Goal: Transaction & Acquisition: Download file/media

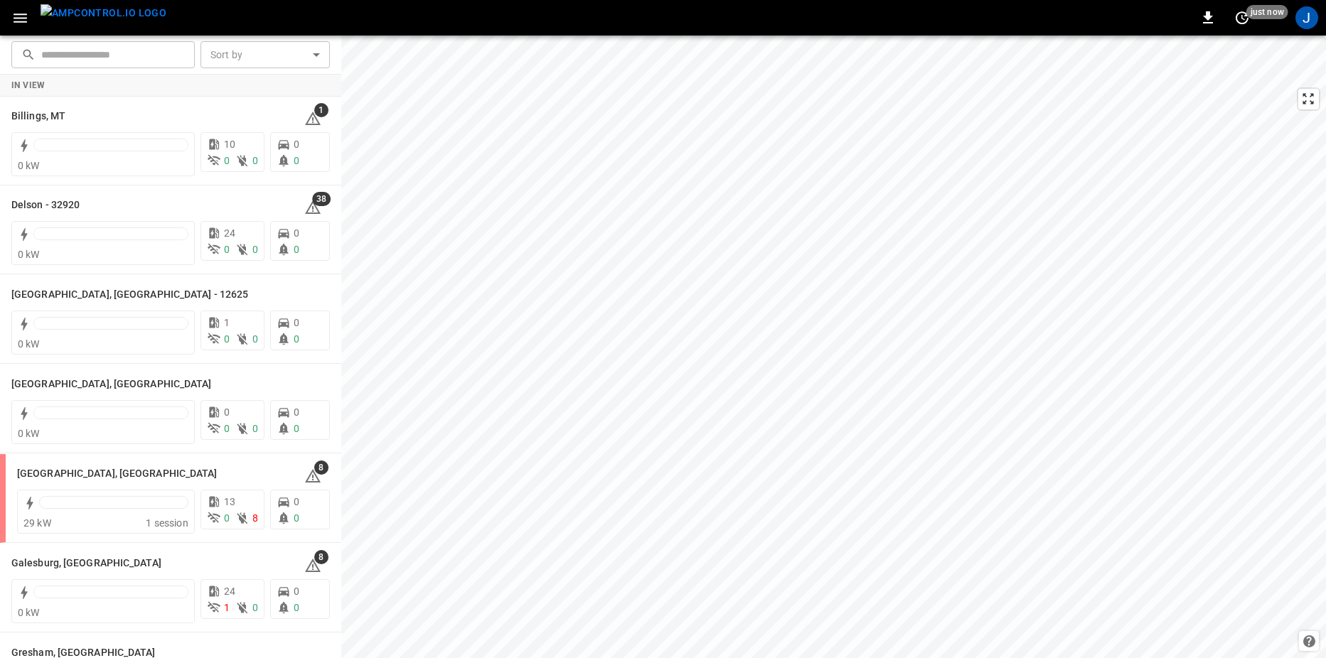
click at [20, 26] on icon "button" at bounding box center [20, 18] width 18 height 18
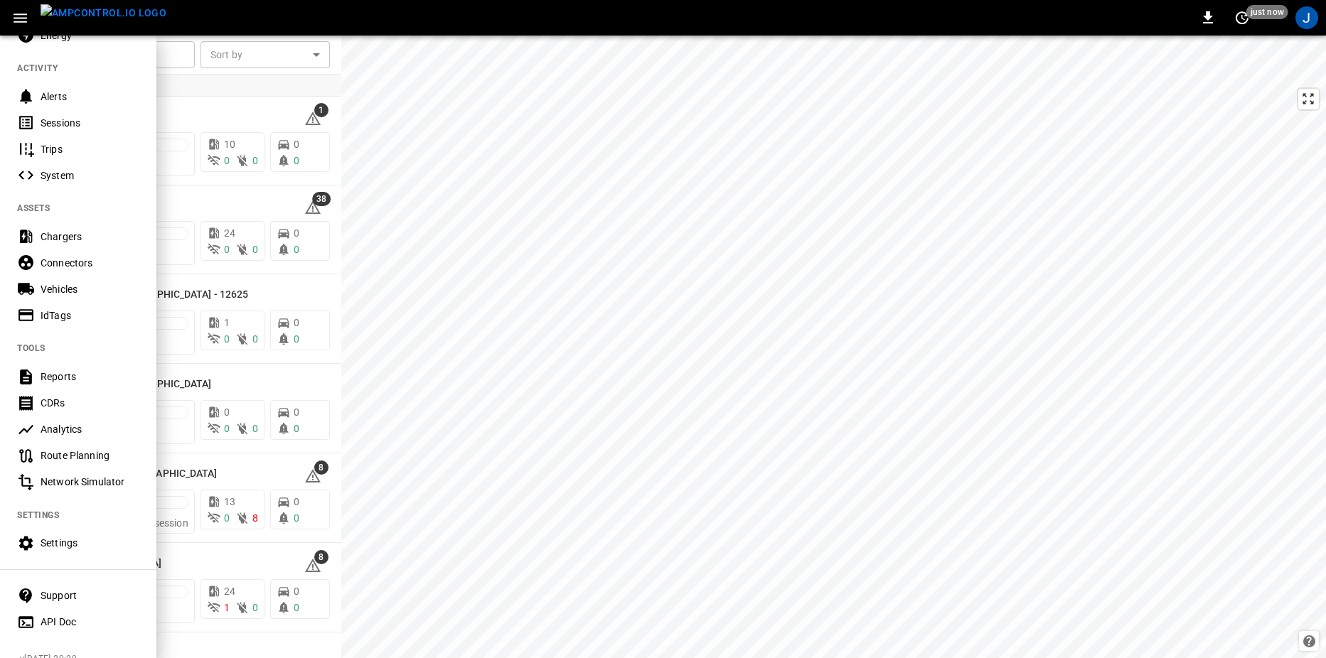
scroll to position [163, 0]
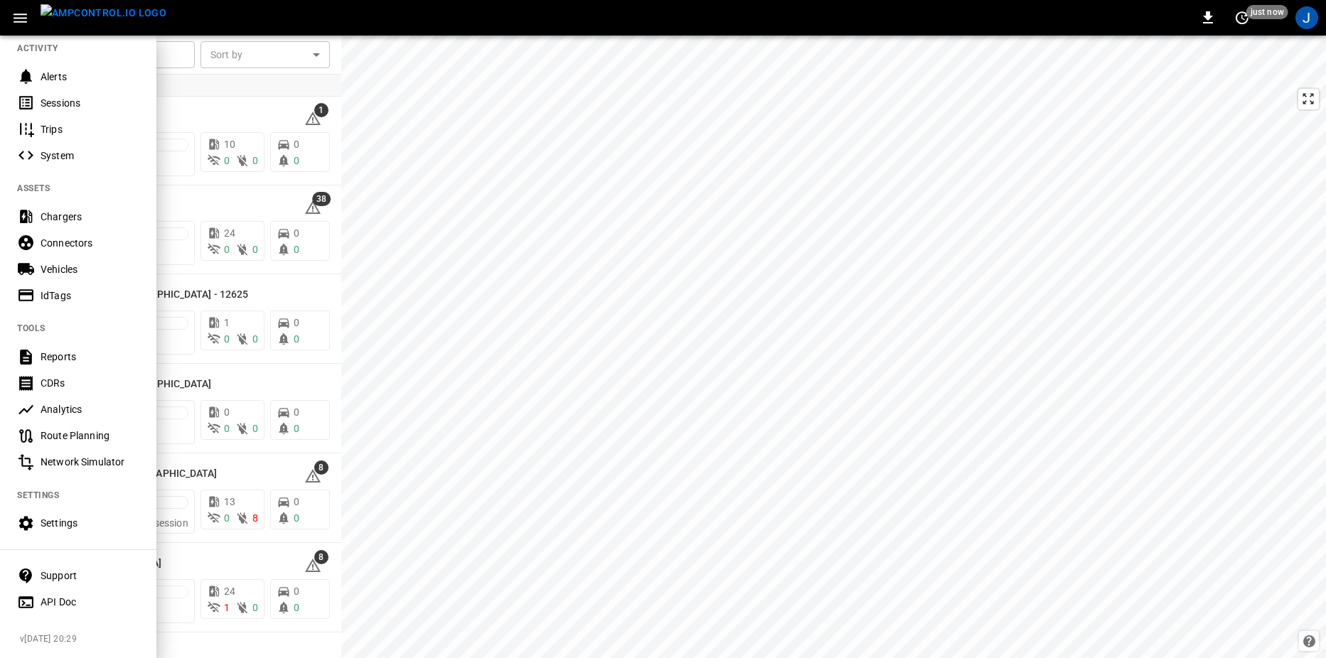
click at [63, 350] on div "Reports" at bounding box center [90, 357] width 99 height 14
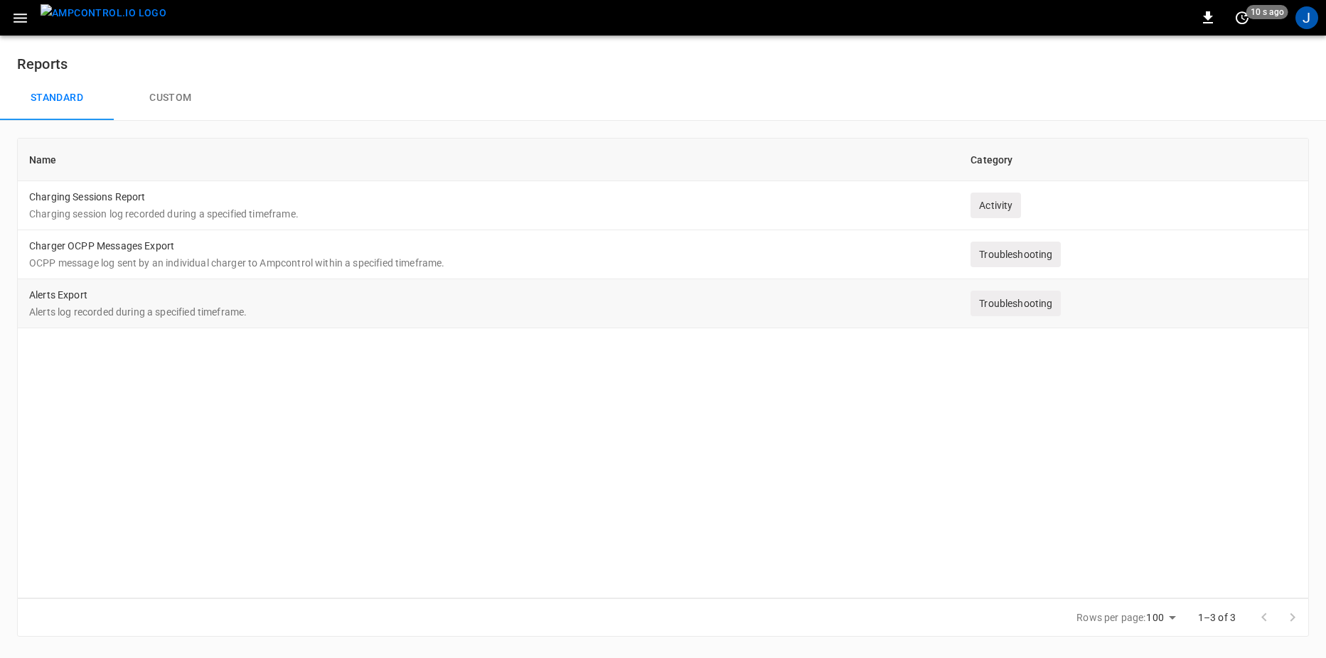
click at [270, 300] on td "Alerts Export Alerts log recorded during a specified timeframe." at bounding box center [488, 303] width 941 height 49
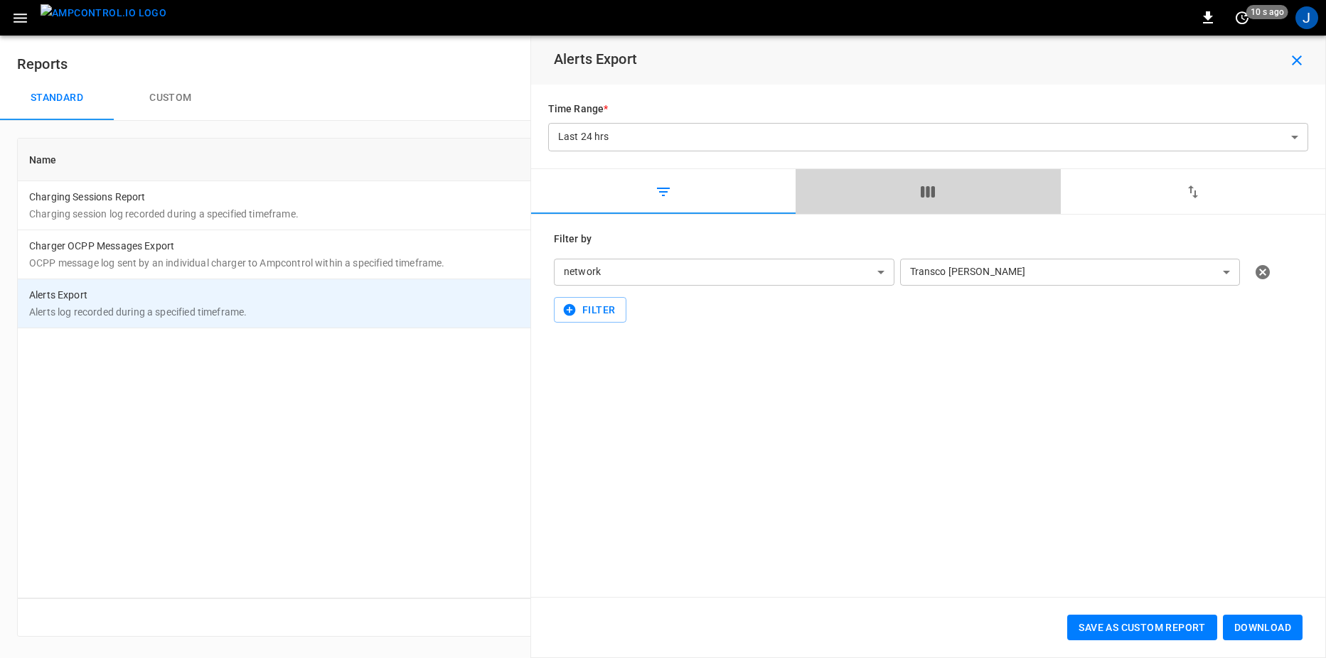
click at [928, 180] on button "button" at bounding box center [928, 192] width 265 height 46
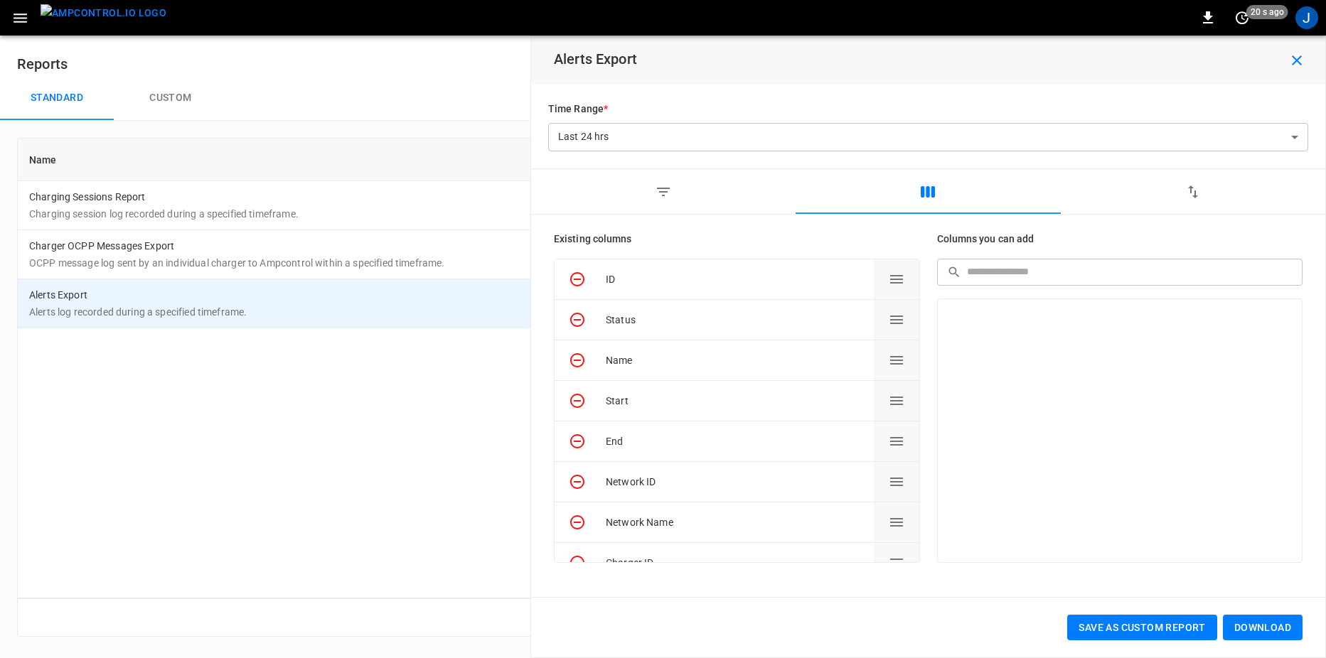
click at [693, 142] on body "**********" at bounding box center [663, 327] width 1326 height 654
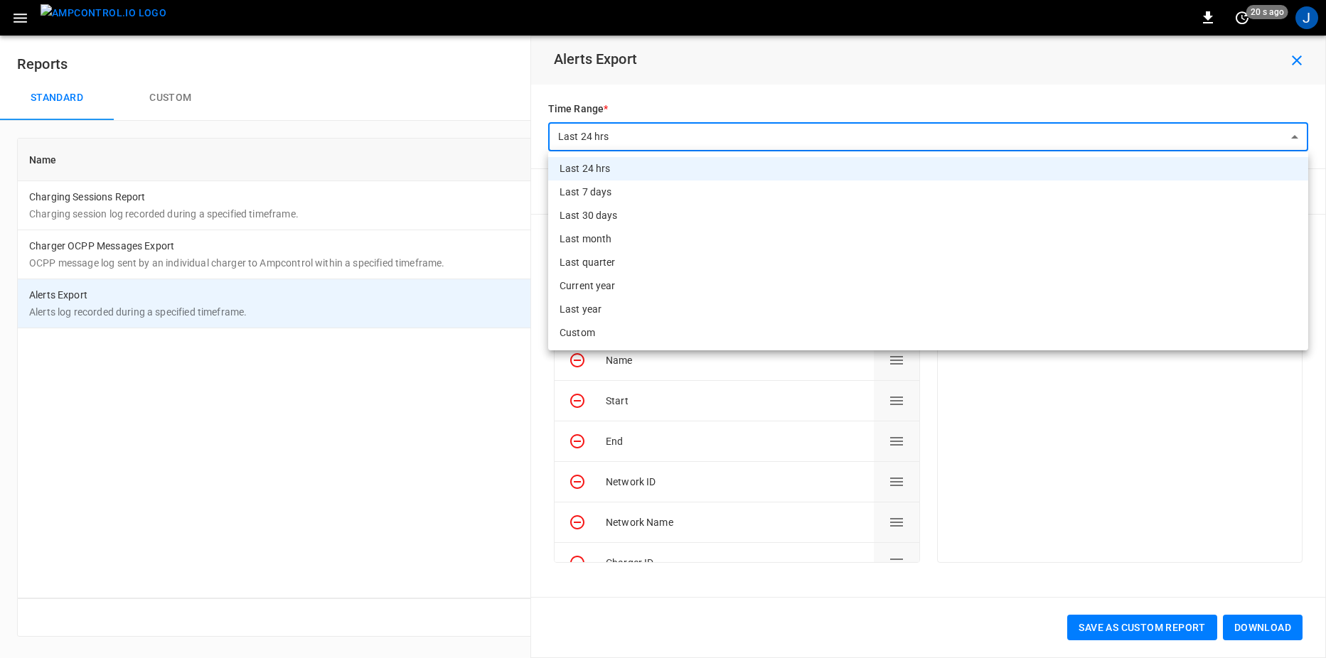
click at [1030, 460] on div at bounding box center [663, 329] width 1326 height 658
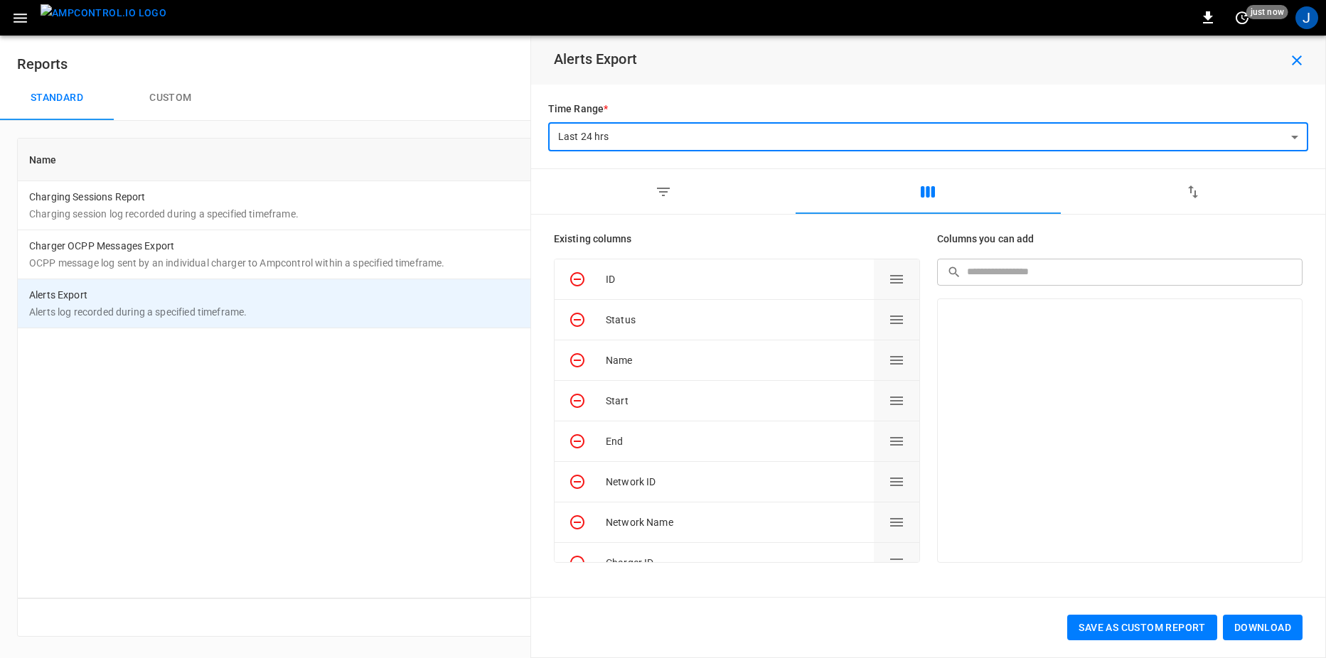
click at [636, 142] on body "**********" at bounding box center [663, 327] width 1326 height 654
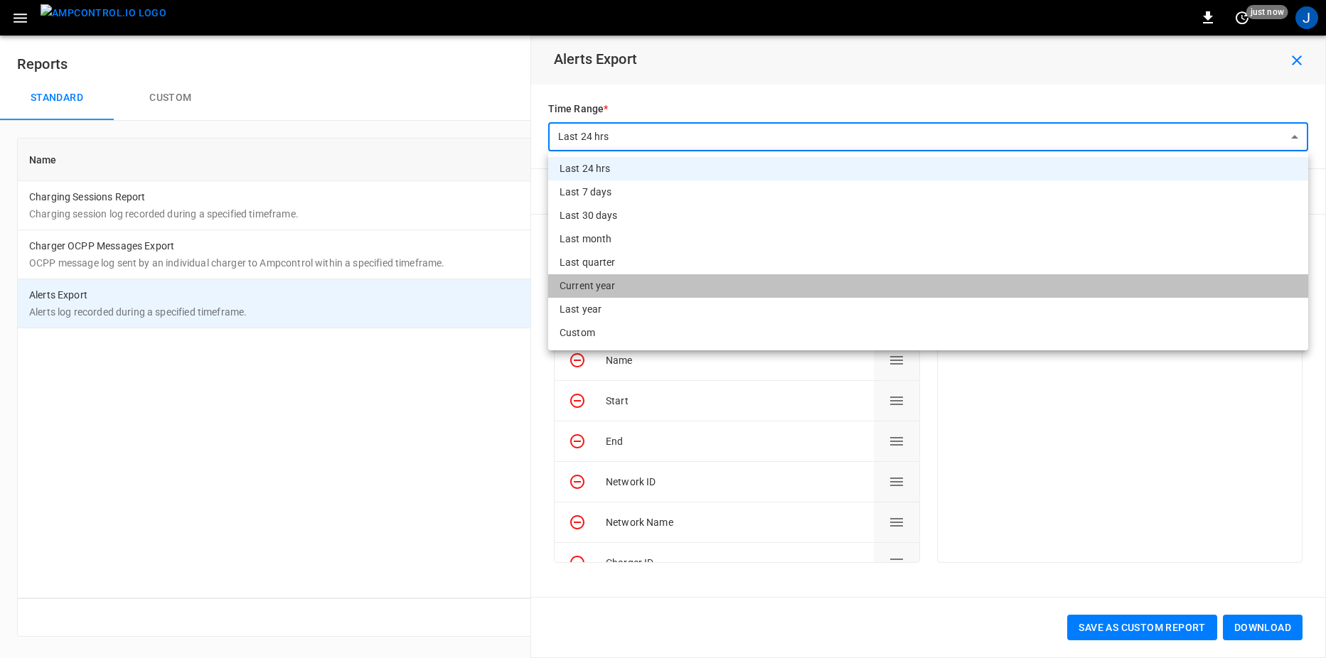
click at [631, 287] on li "Current year" at bounding box center [928, 285] width 760 height 23
type input "**********"
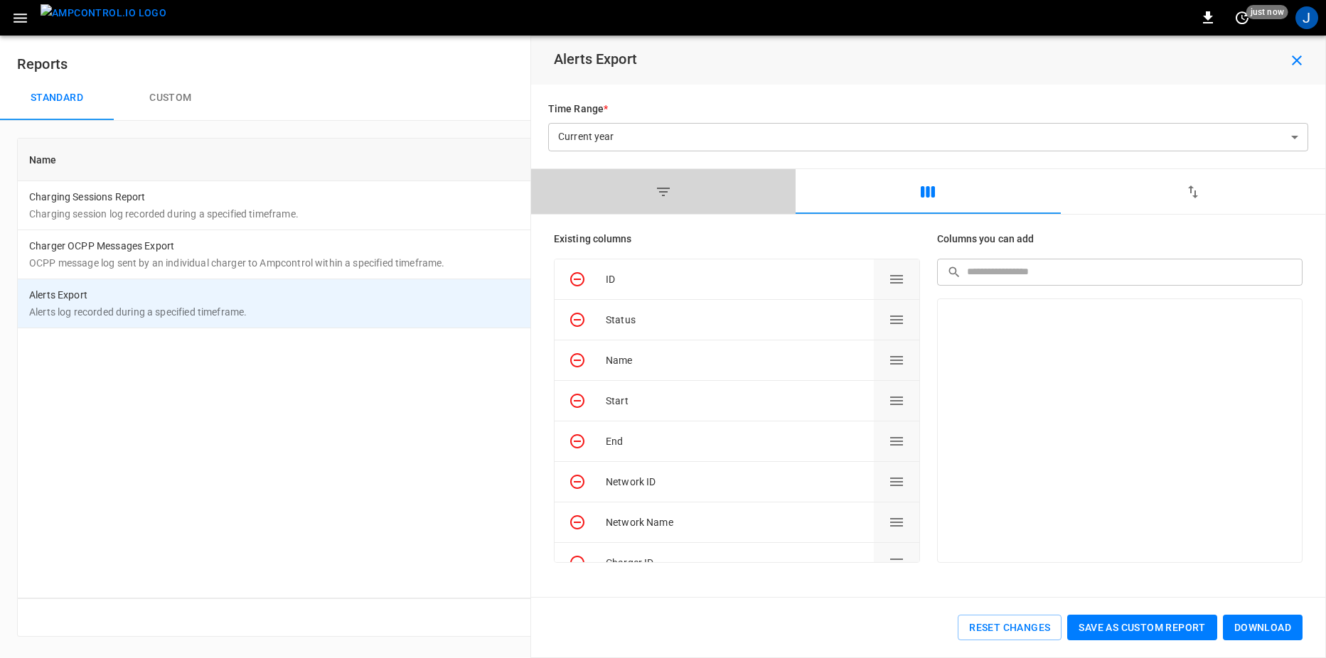
drag, startPoint x: 678, startPoint y: 188, endPoint x: 690, endPoint y: 192, distance: 12.2
click at [678, 188] on button "button" at bounding box center [663, 192] width 265 height 46
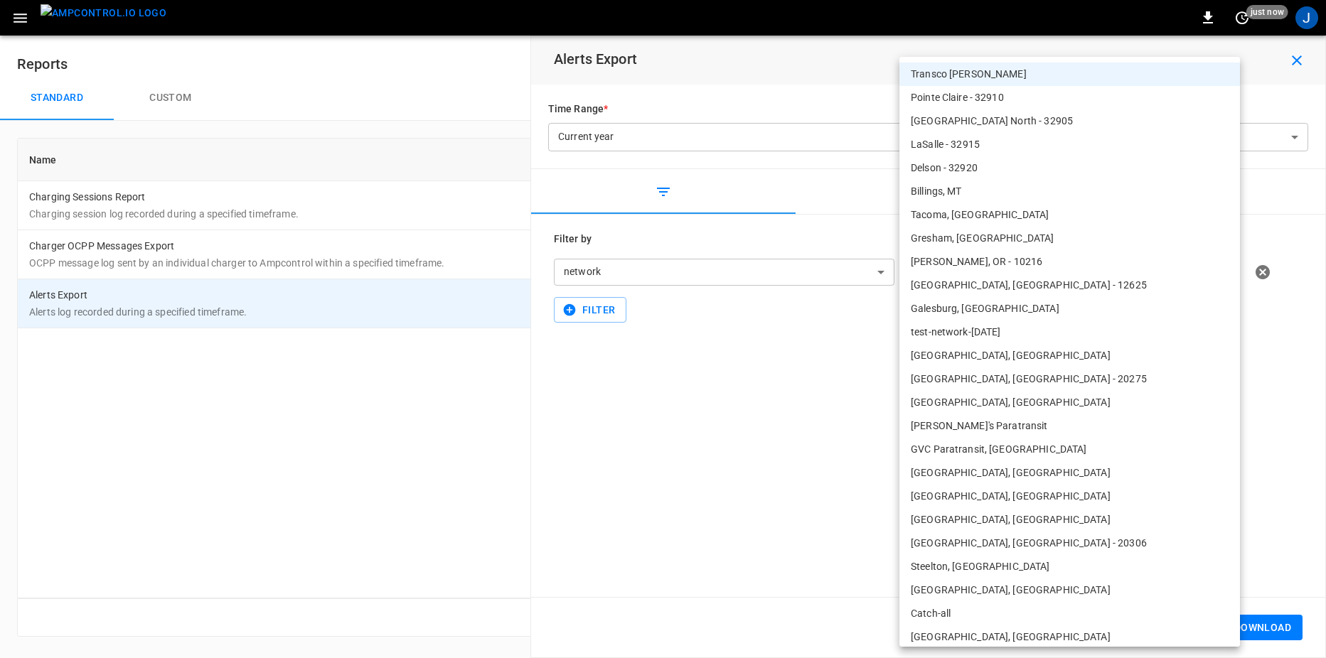
click at [1052, 281] on body "**********" at bounding box center [663, 327] width 1326 height 654
click at [1021, 308] on li "Galesburg, [GEOGRAPHIC_DATA]" at bounding box center [1069, 308] width 341 height 23
type input "**********"
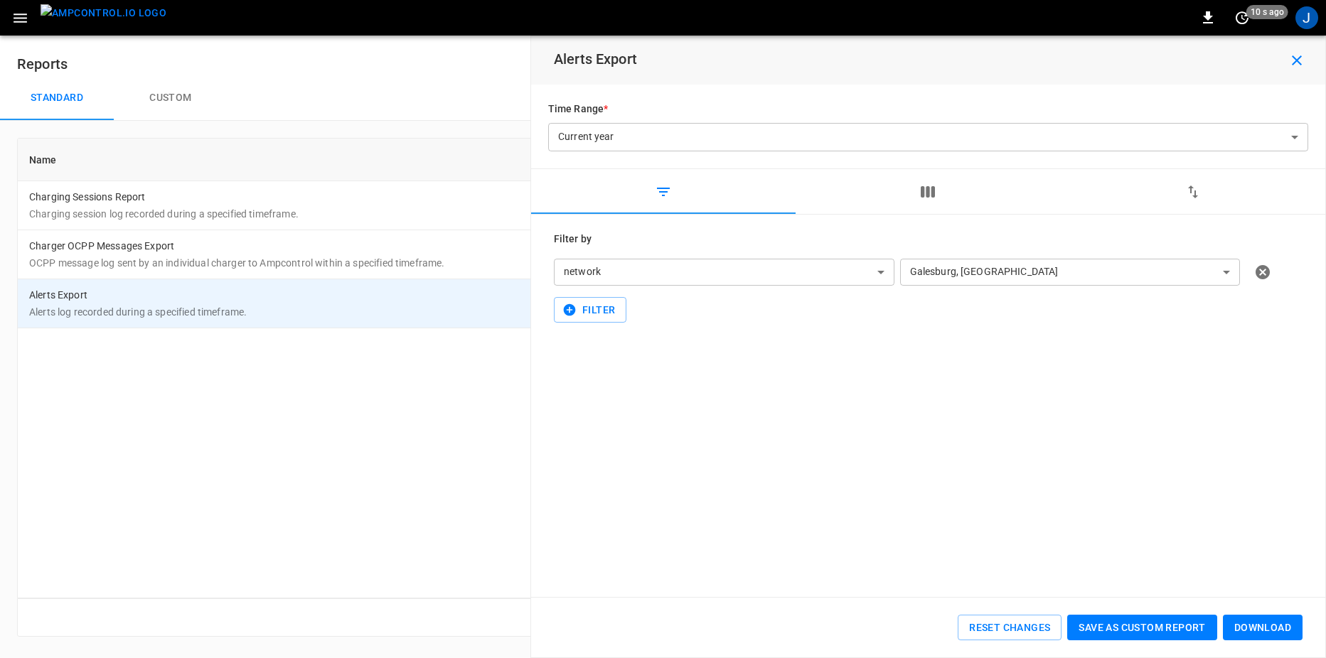
click at [1282, 624] on button "Download" at bounding box center [1263, 628] width 80 height 26
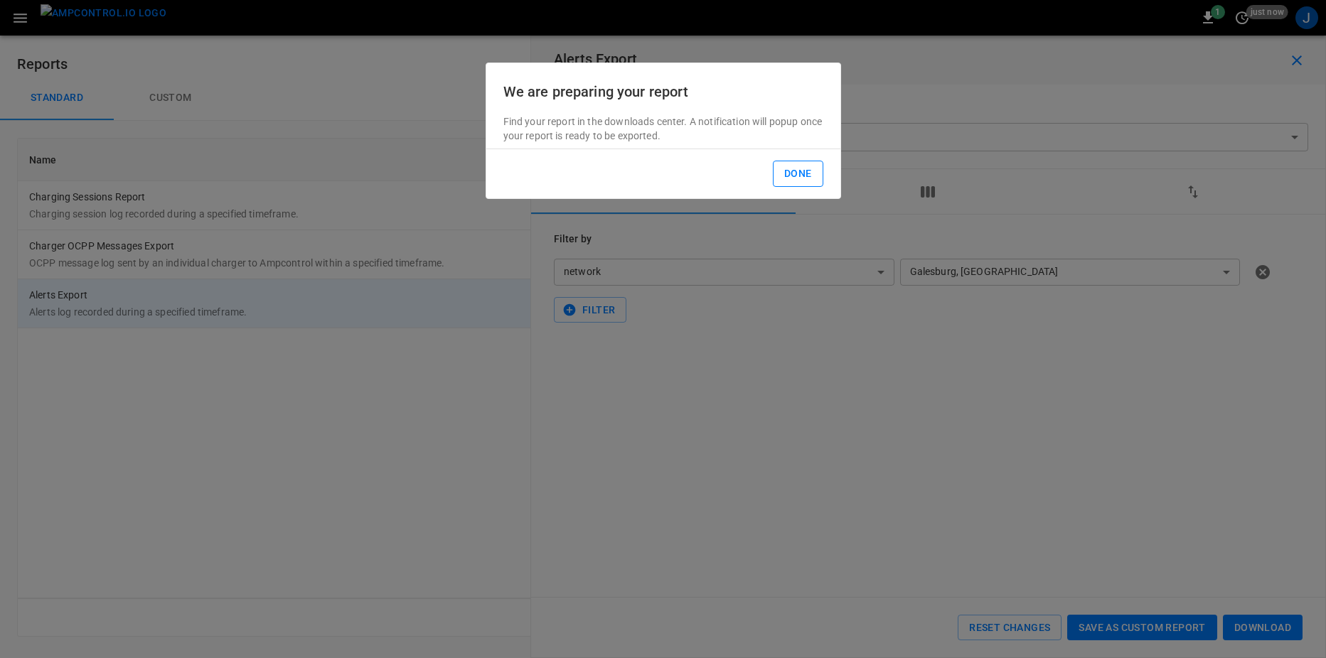
click at [796, 177] on button "Done" at bounding box center [798, 174] width 50 height 26
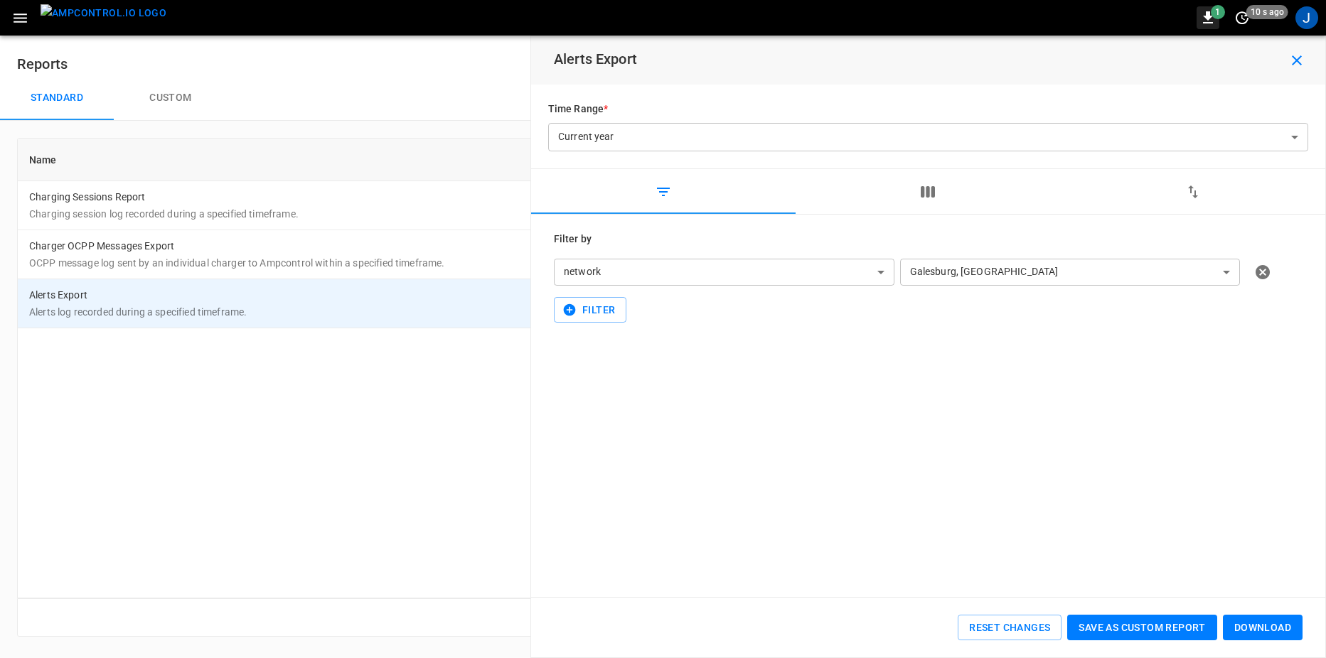
click at [1212, 18] on icon "button" at bounding box center [1208, 17] width 17 height 17
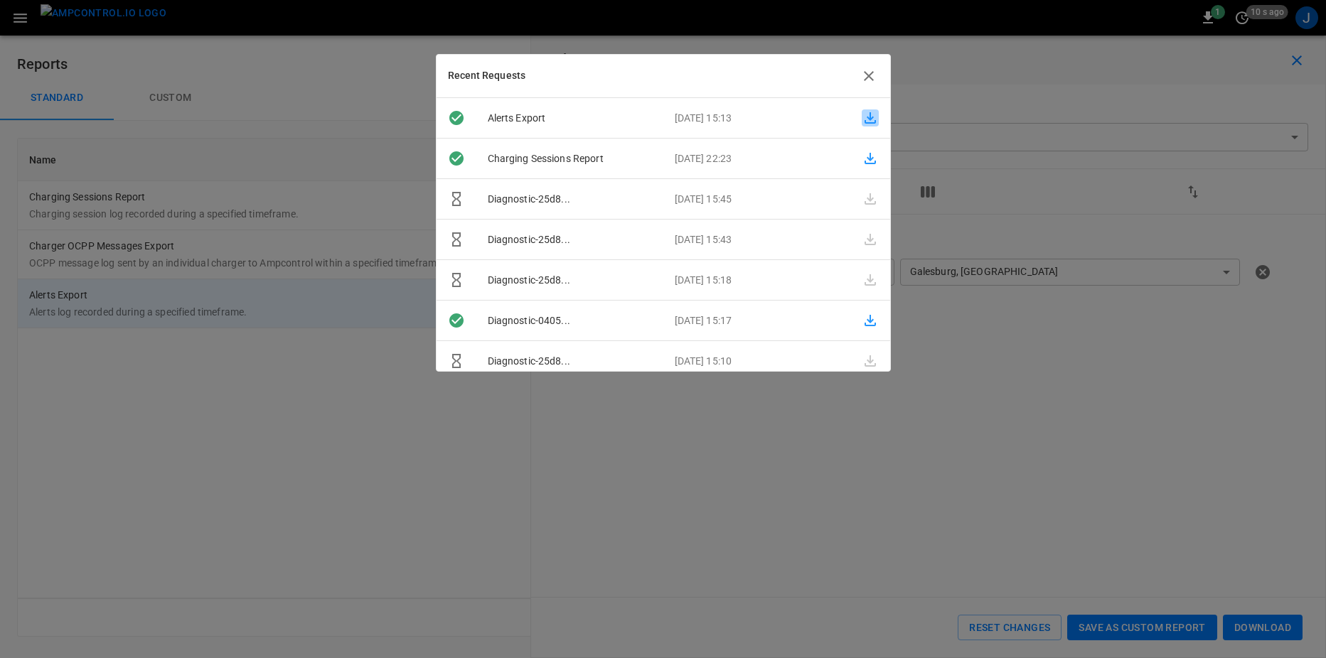
click at [863, 117] on icon "button" at bounding box center [870, 118] width 17 height 17
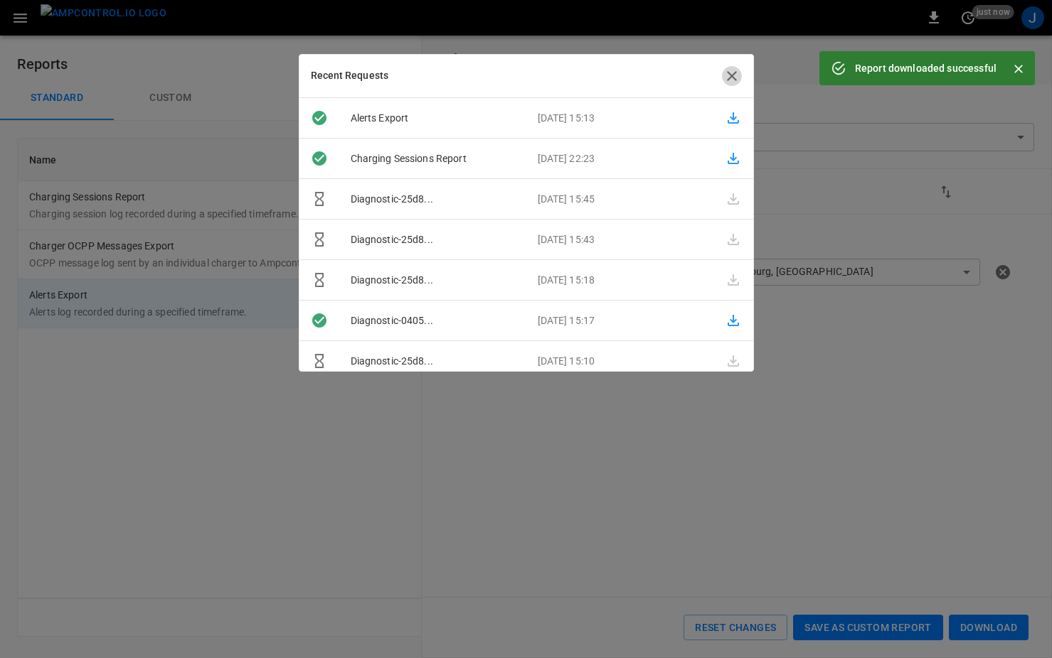
click at [735, 75] on icon "button" at bounding box center [731, 76] width 17 height 17
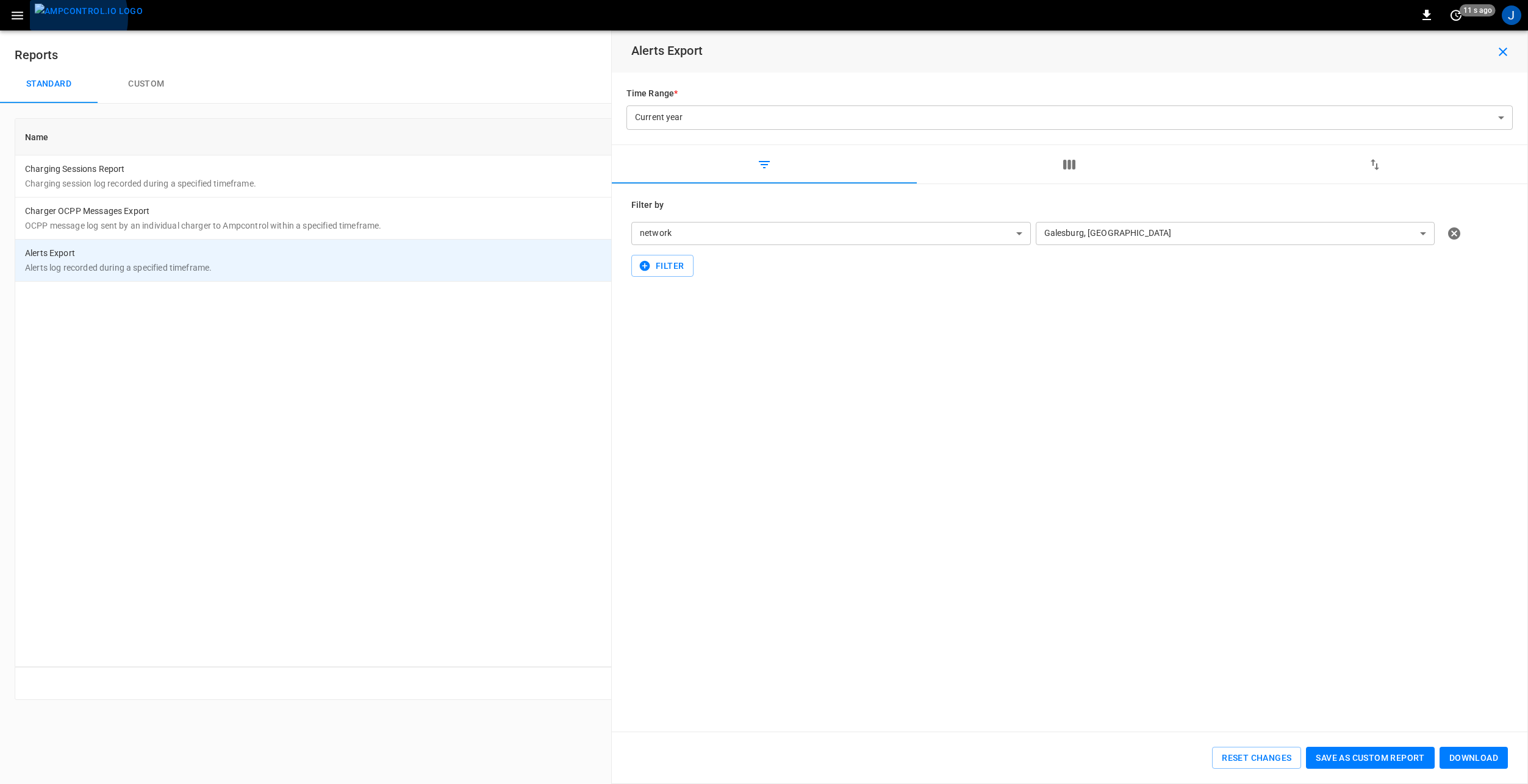
click at [57, 18] on img "menu" at bounding box center [89, 11] width 108 height 15
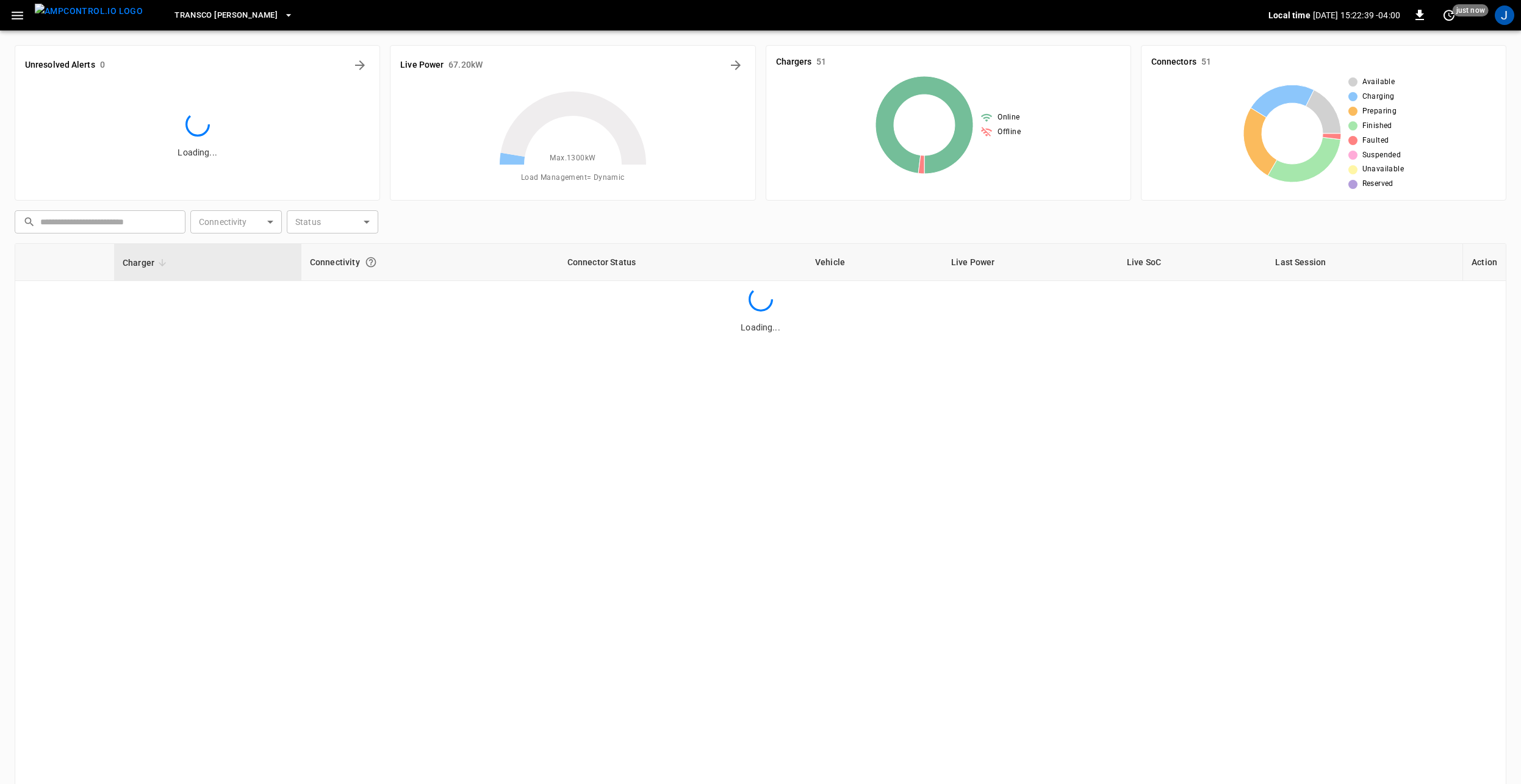
click at [195, 21] on span "Transco [PERSON_NAME]" at bounding box center [226, 15] width 103 height 14
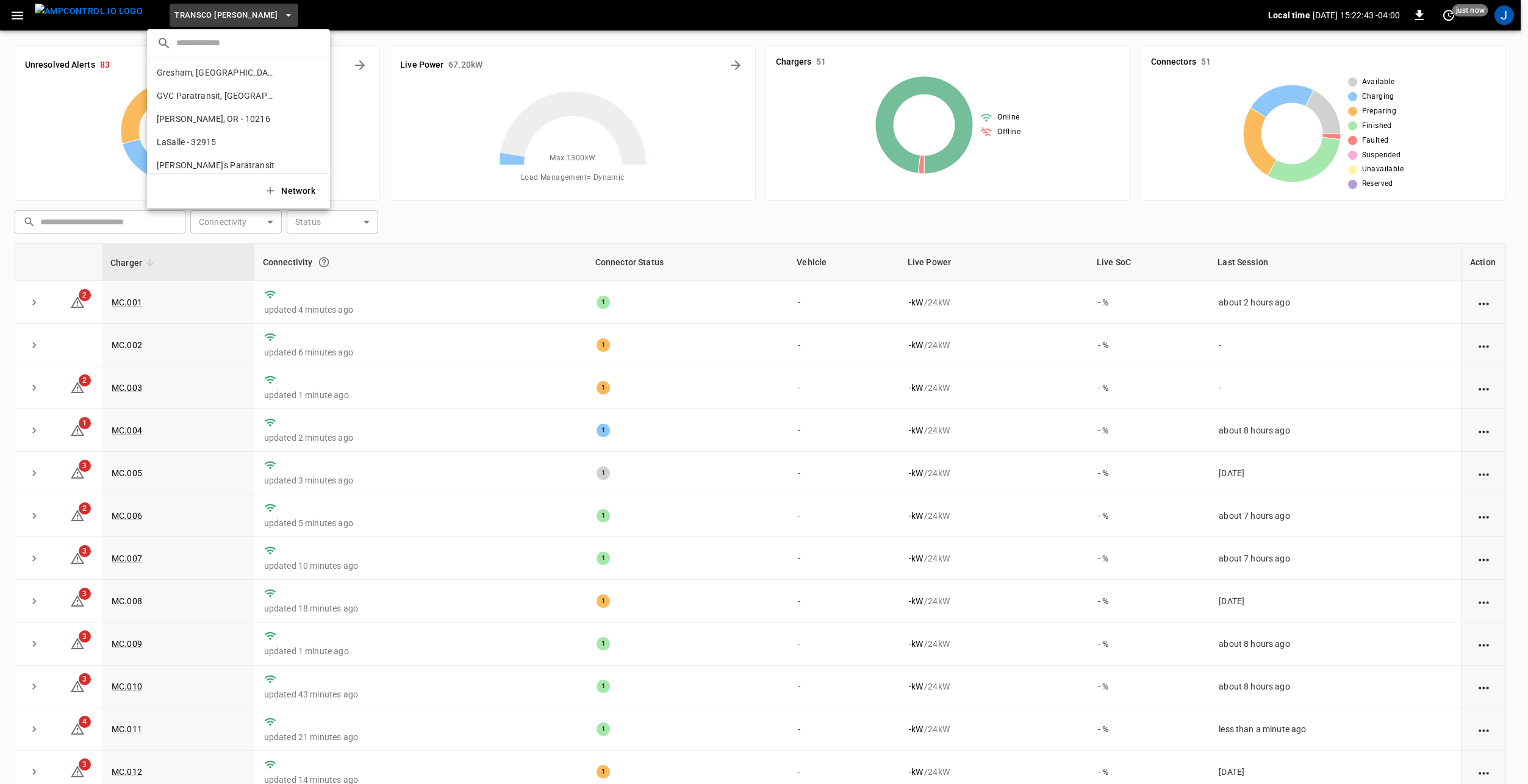
scroll to position [116, 0]
click at [214, 102] on li "[GEOGRAPHIC_DATA], [GEOGRAPHIC_DATA] f930 ..." at bounding box center [238, 97] width 183 height 23
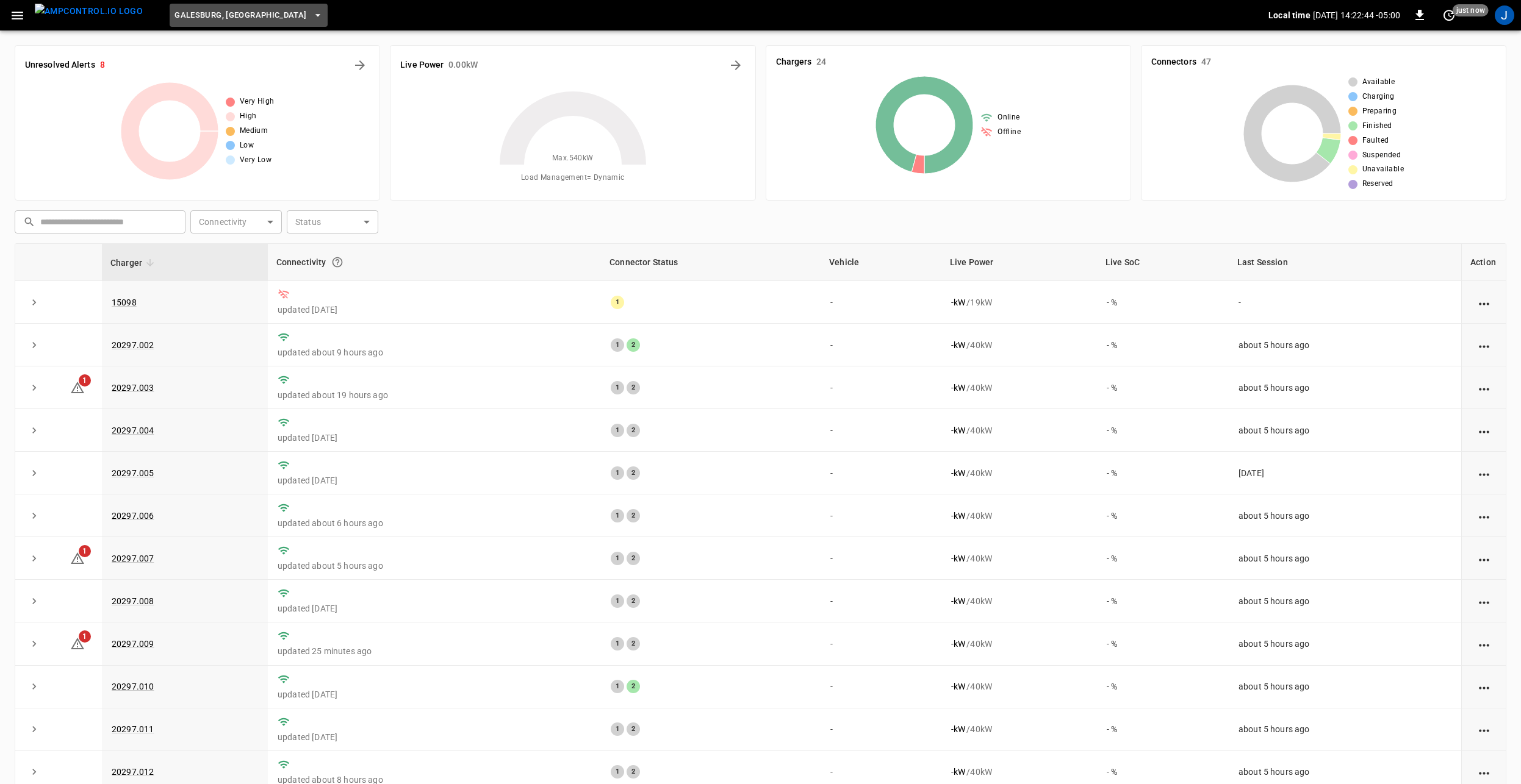
click at [311, 15] on icon "button" at bounding box center [317, 15] width 12 height 12
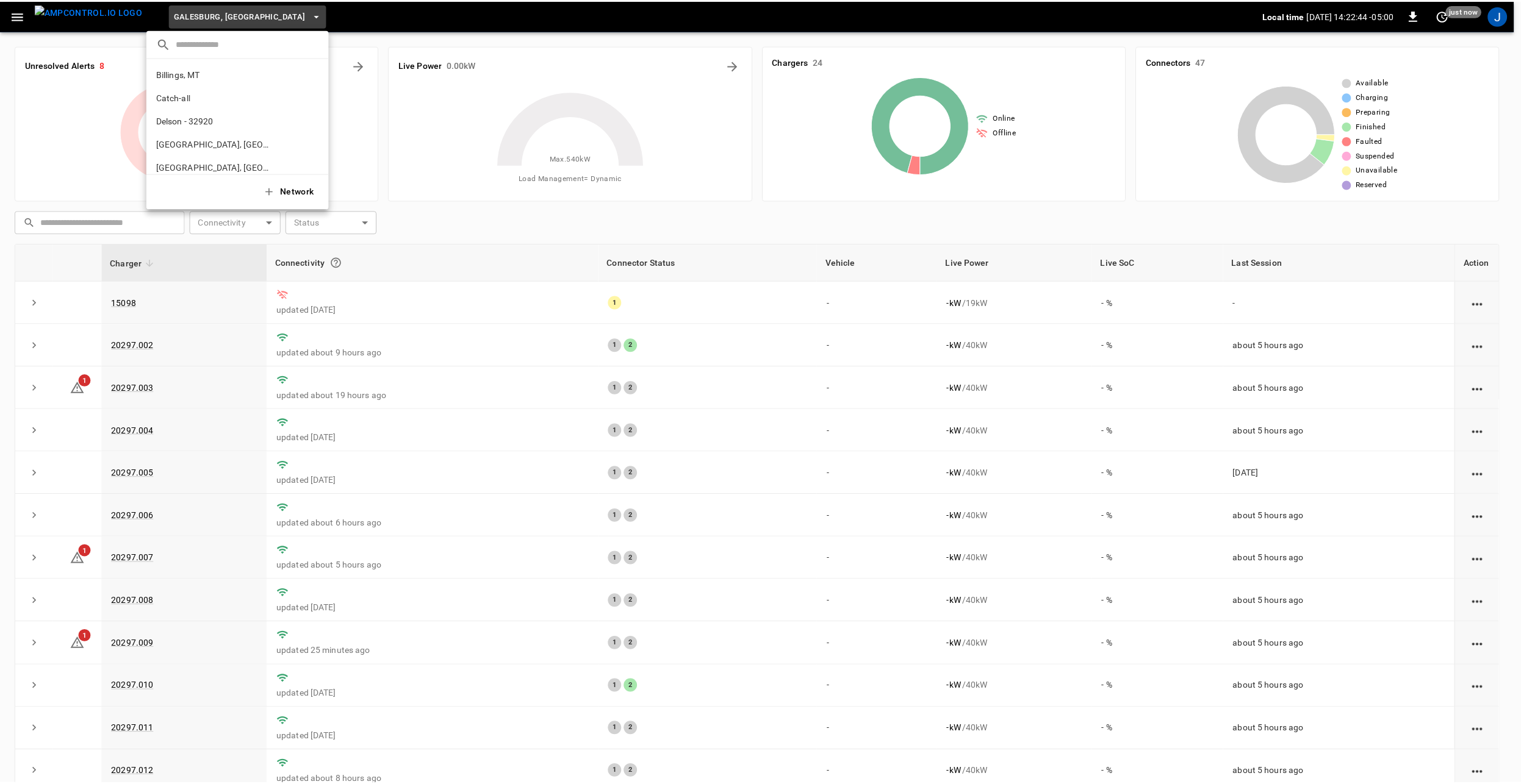
scroll to position [136, 0]
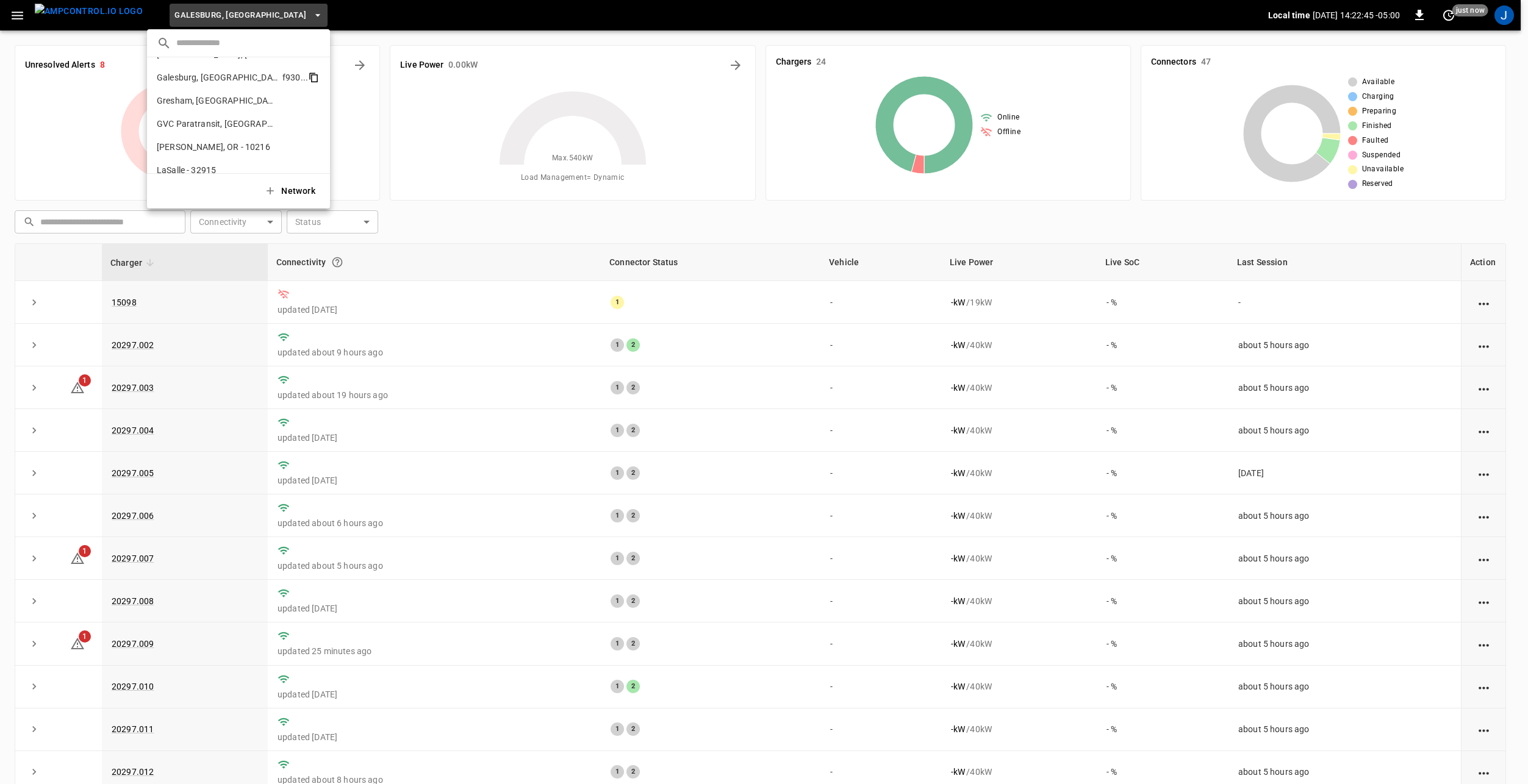
click at [311, 75] on icon "copy" at bounding box center [315, 78] width 7 height 8
click at [419, 27] on div at bounding box center [764, 392] width 1528 height 784
